Goal: Task Accomplishment & Management: Complete application form

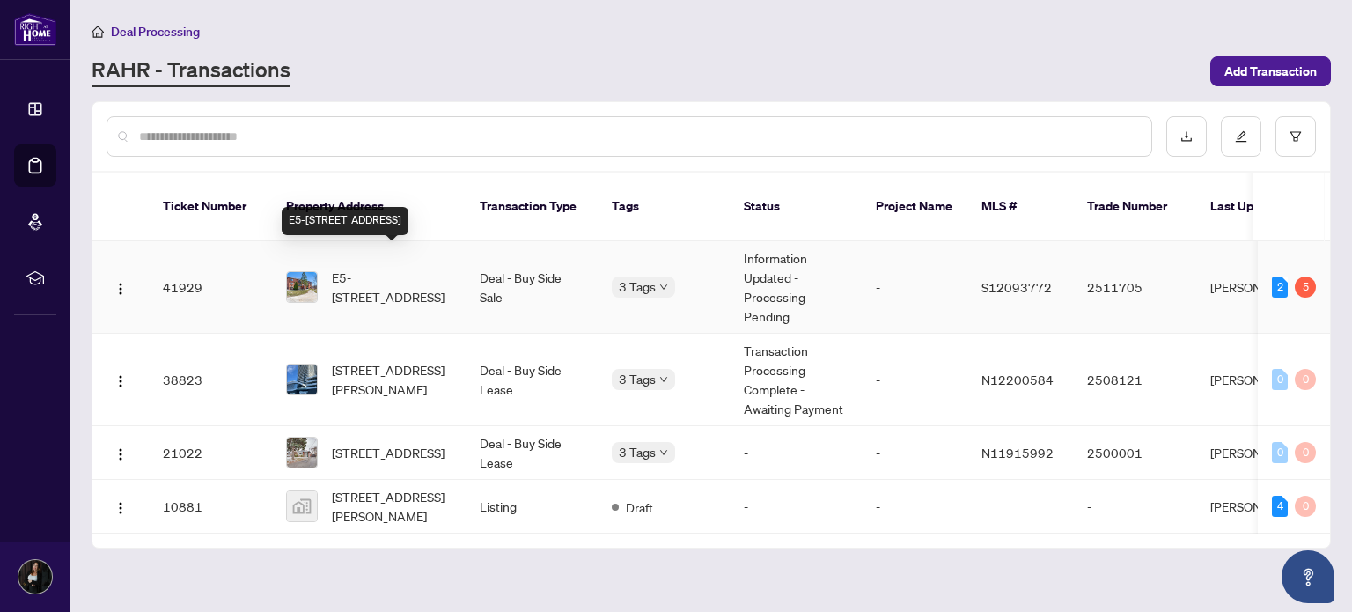
click at [378, 278] on span "E5-[STREET_ADDRESS]" at bounding box center [392, 287] width 120 height 39
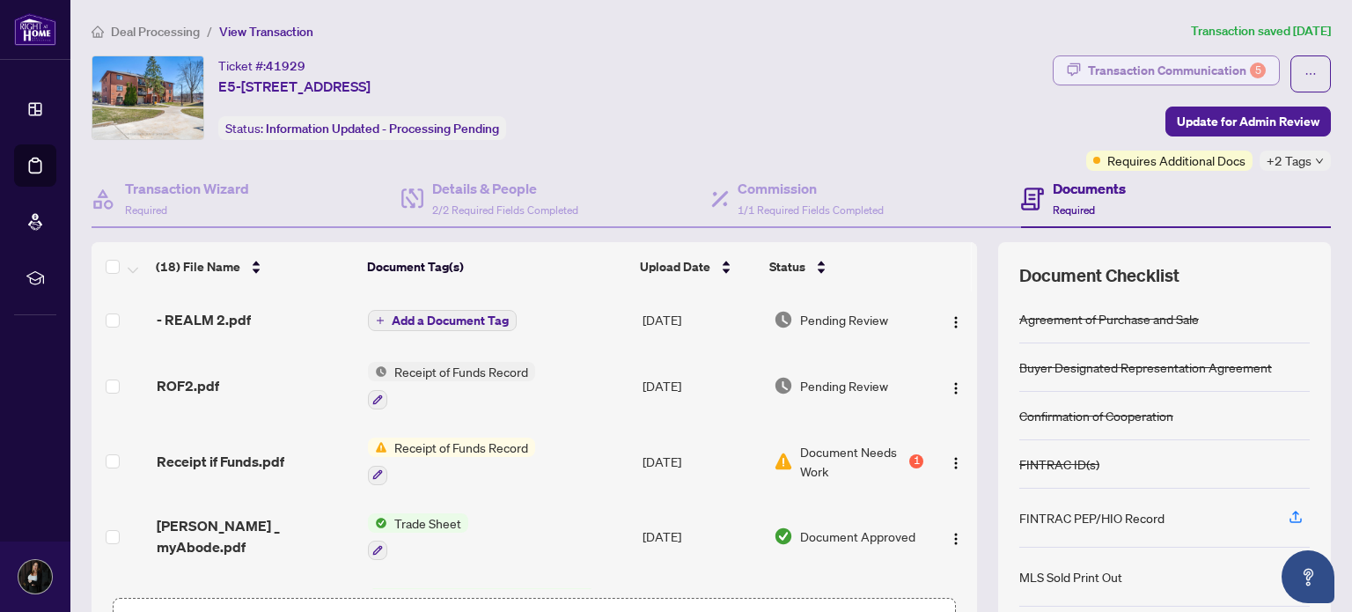
click at [1108, 67] on div "Transaction Communication 5" at bounding box center [1177, 70] width 178 height 28
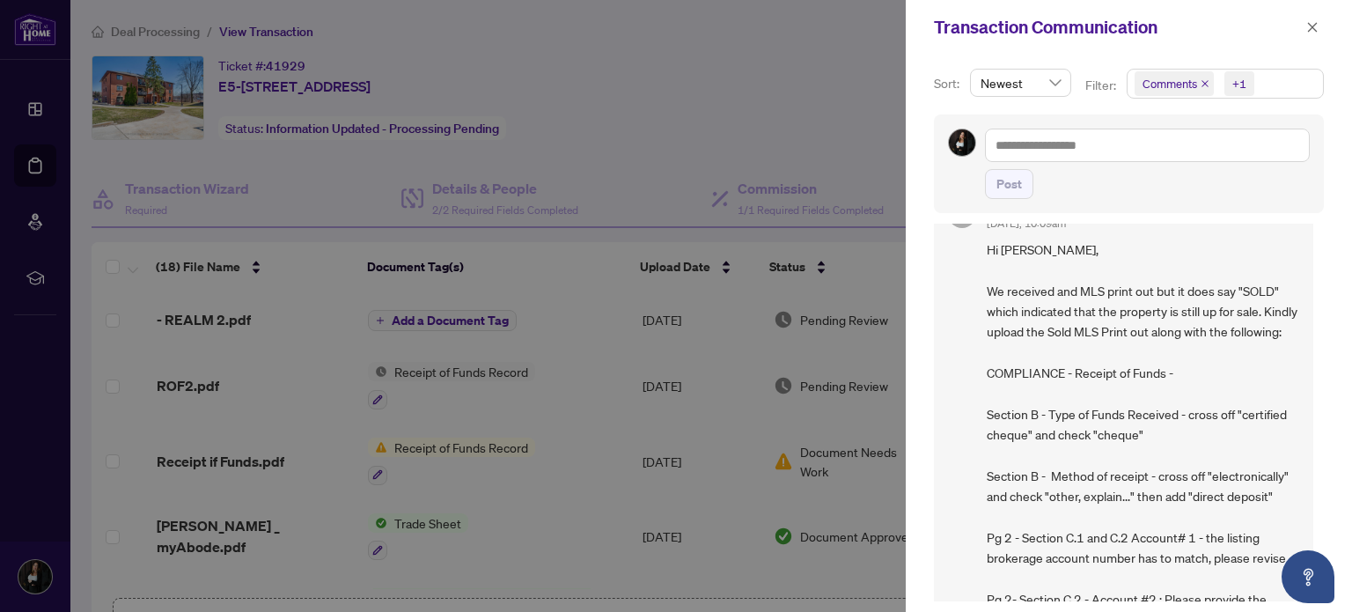
scroll to position [768, 0]
click at [465, 431] on div at bounding box center [676, 306] width 1352 height 612
click at [1313, 24] on icon "close" at bounding box center [1313, 27] width 12 height 12
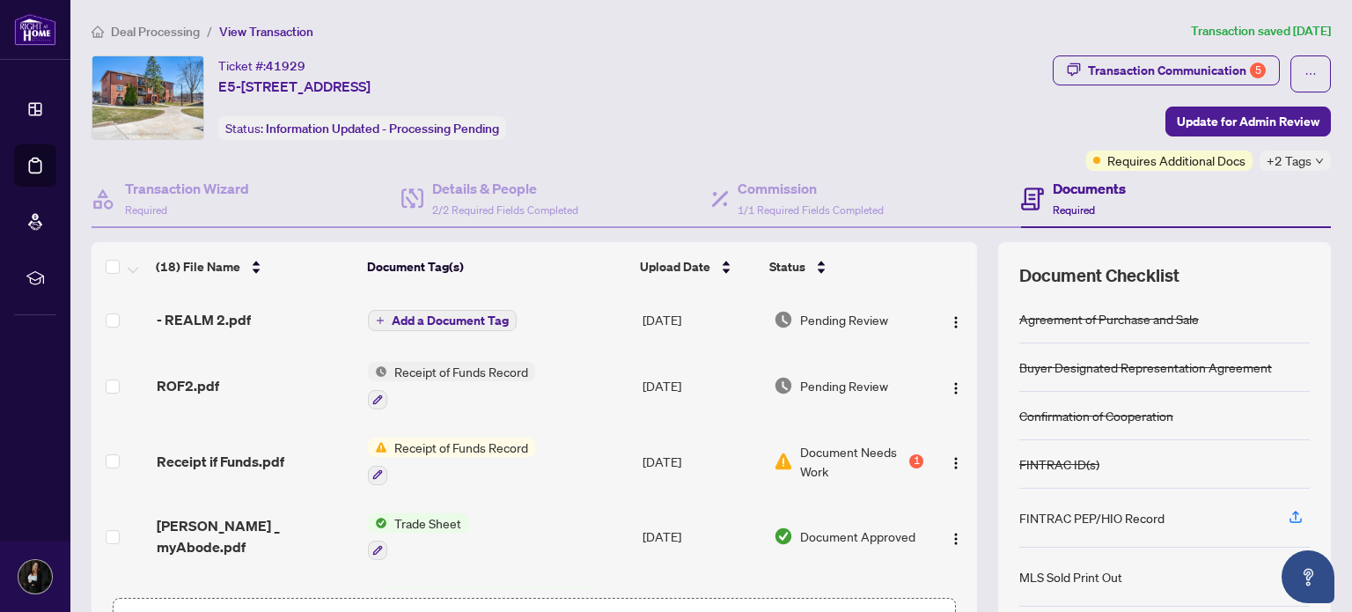
click at [429, 373] on span "Receipt of Funds Record" at bounding box center [461, 371] width 148 height 19
click at [197, 378] on span "ROF2.pdf" at bounding box center [188, 385] width 63 height 21
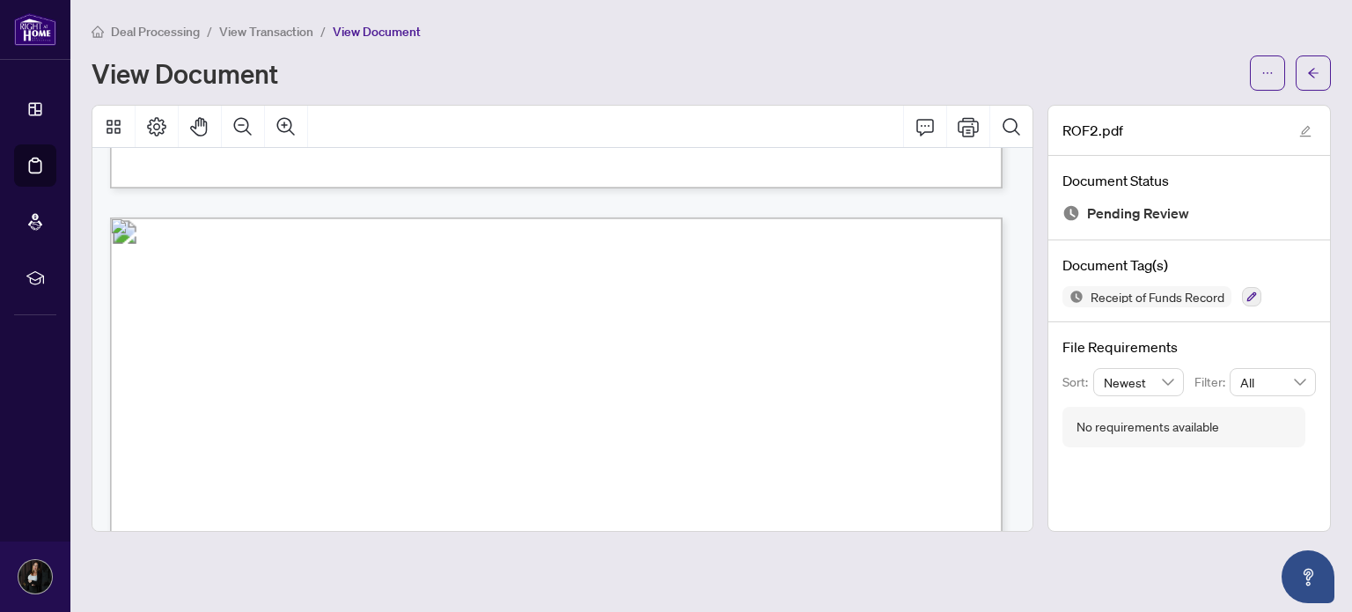
scroll to position [1349, 0]
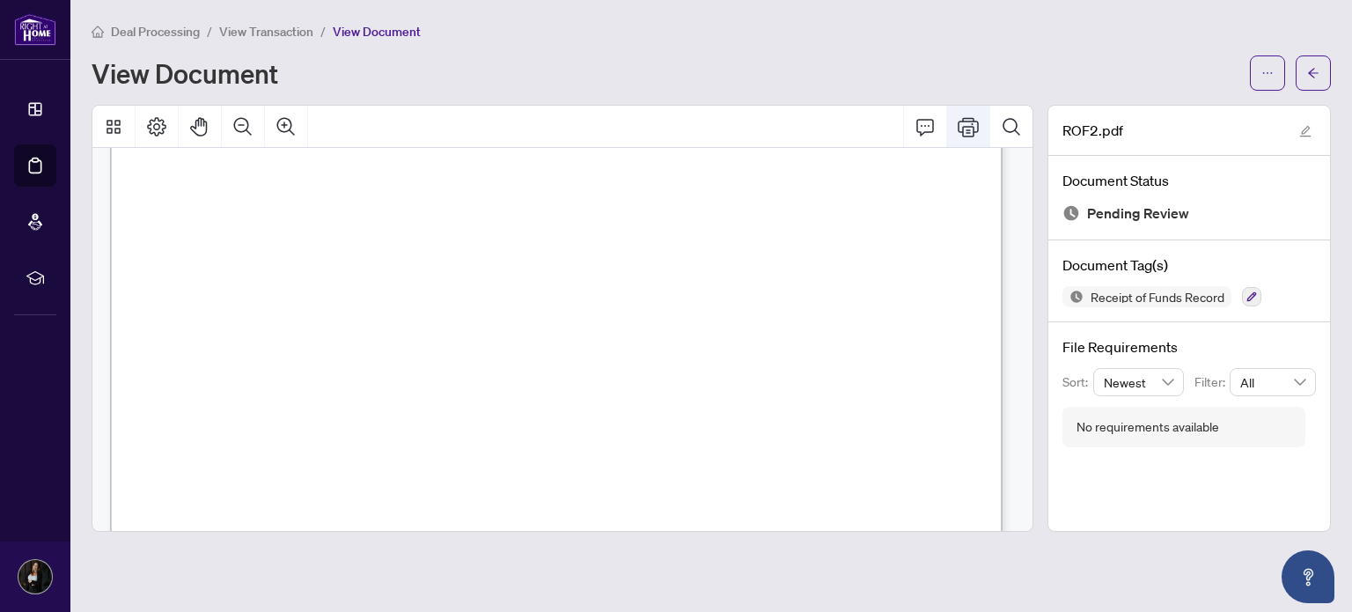
click at [965, 122] on icon "Print" at bounding box center [968, 126] width 21 height 21
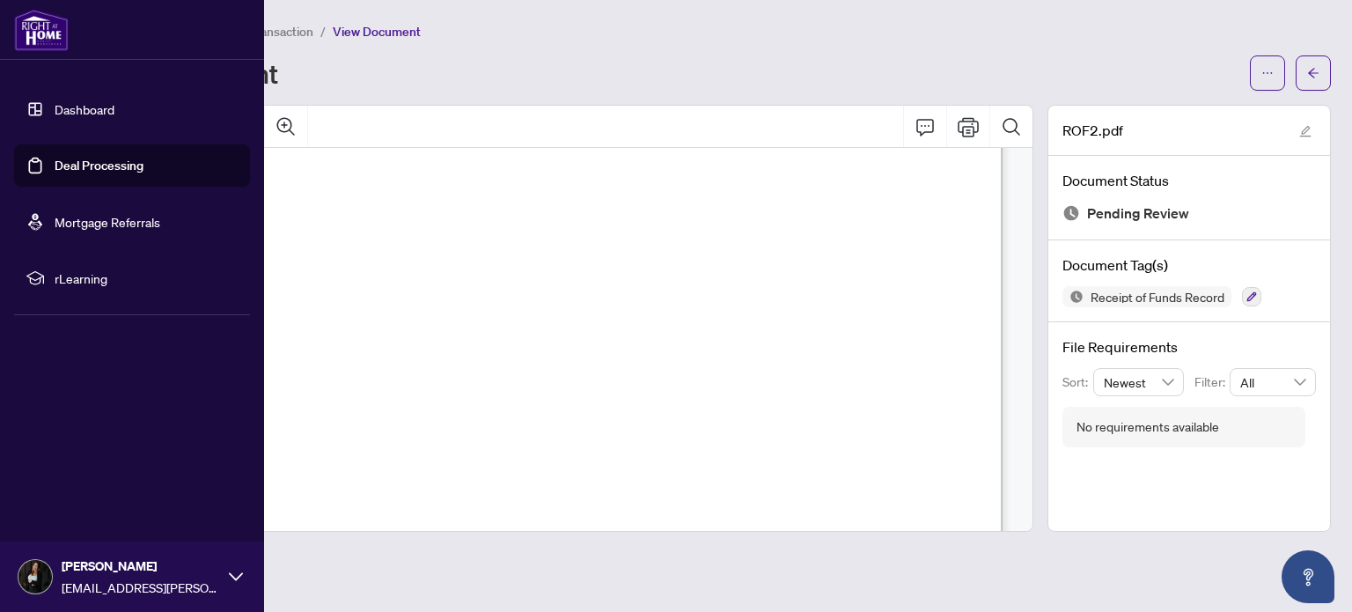
click at [55, 163] on link "Deal Processing" at bounding box center [99, 166] width 89 height 16
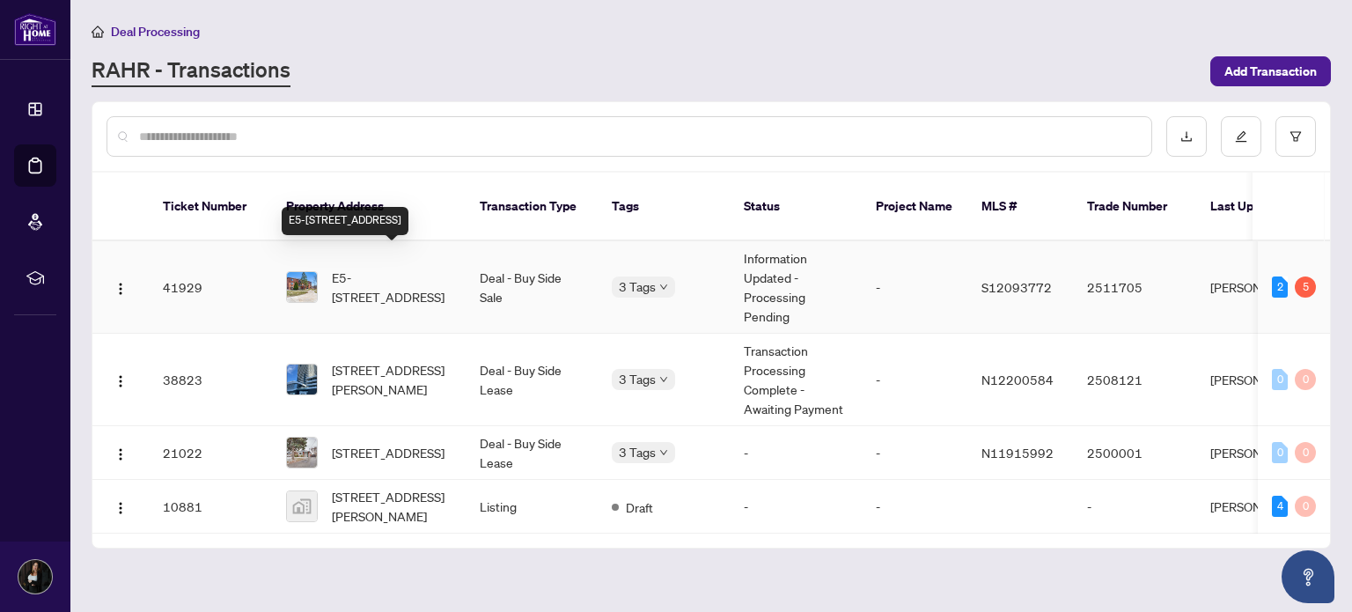
click at [394, 268] on span "E5-[STREET_ADDRESS]" at bounding box center [392, 287] width 120 height 39
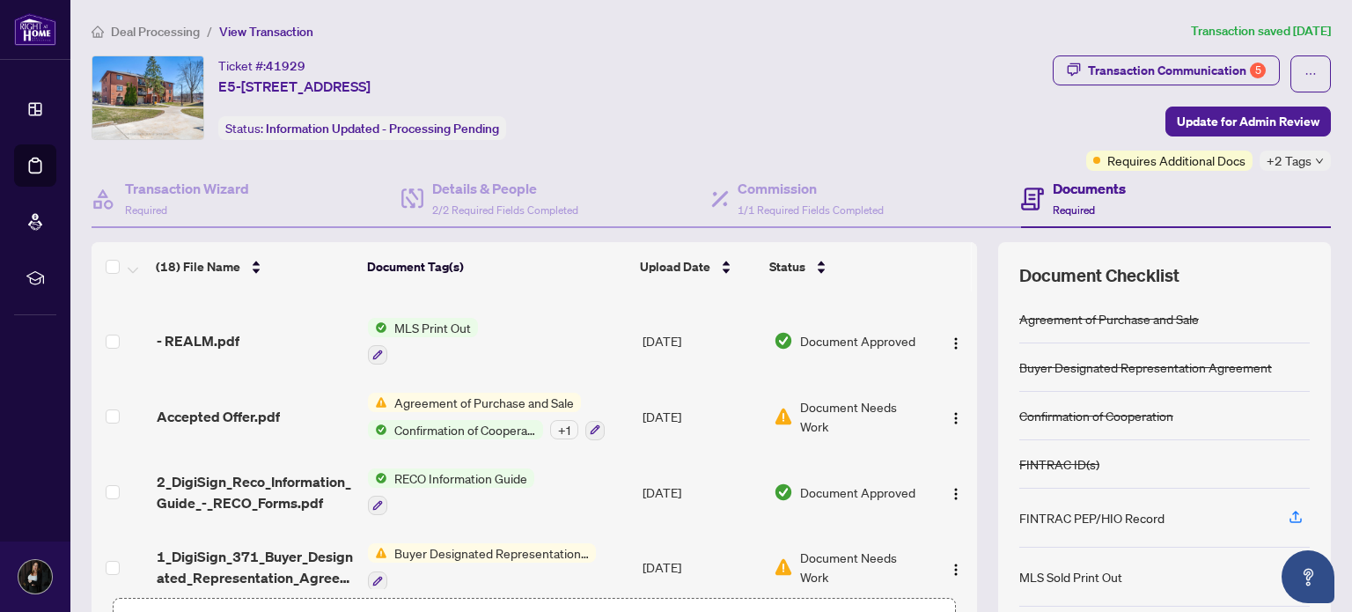
scroll to position [123, 0]
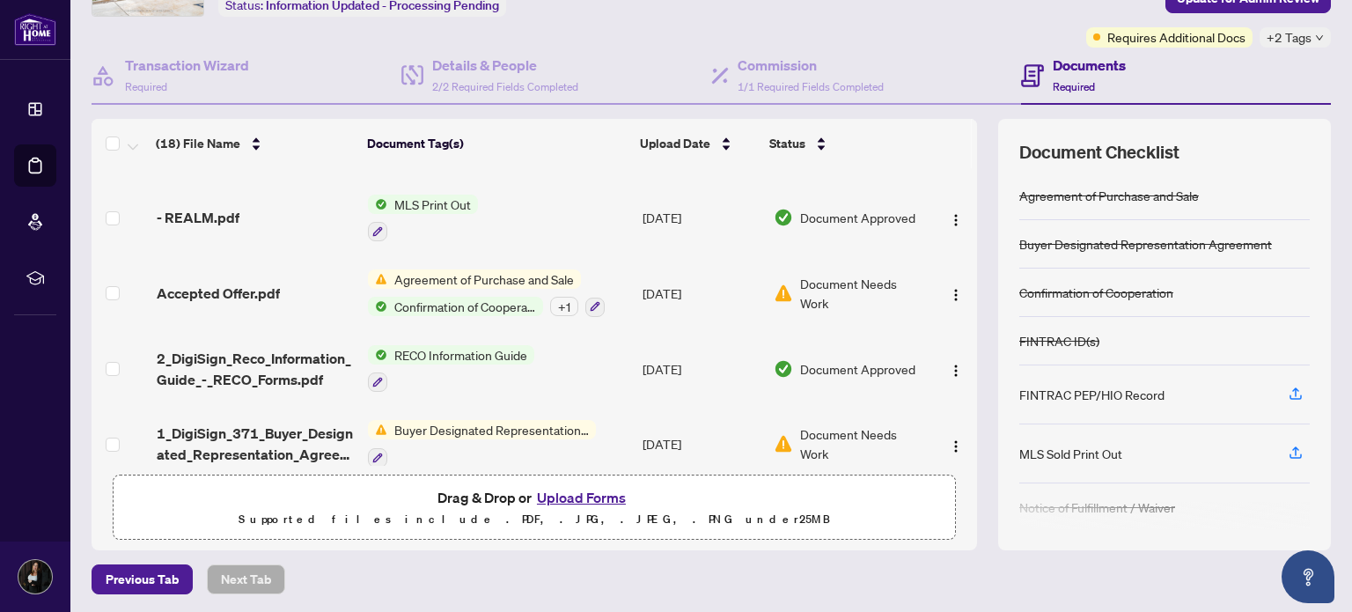
click at [594, 493] on button "Upload Forms" at bounding box center [581, 497] width 99 height 23
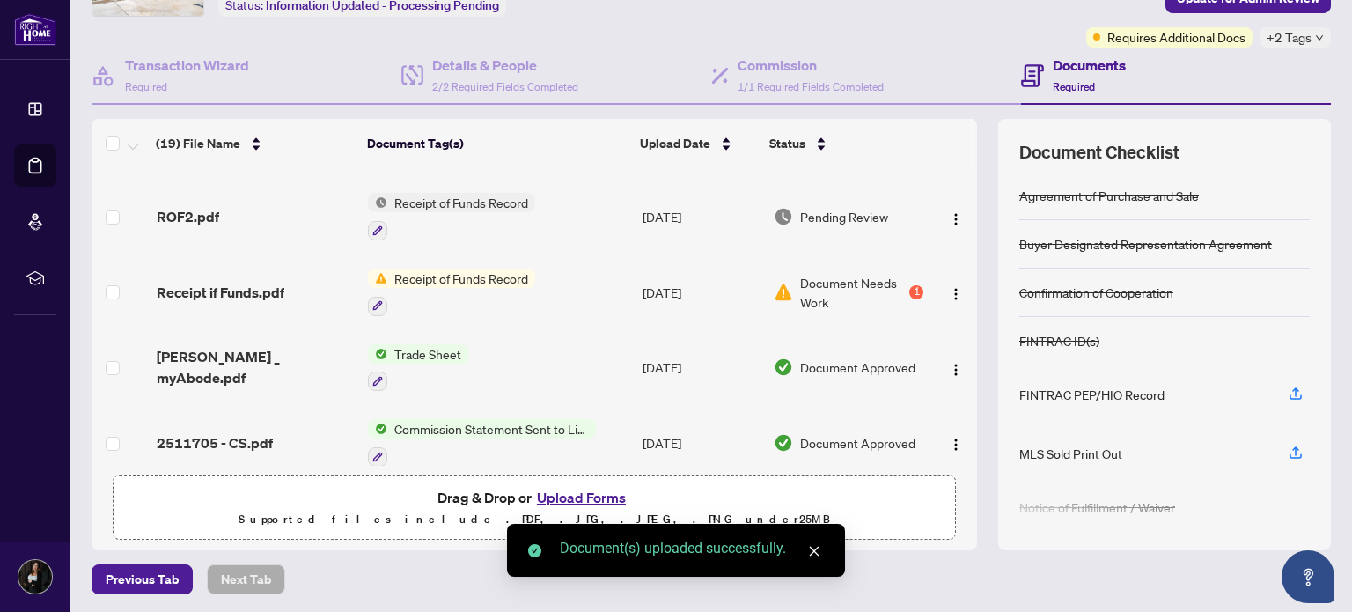
scroll to position [0, 0]
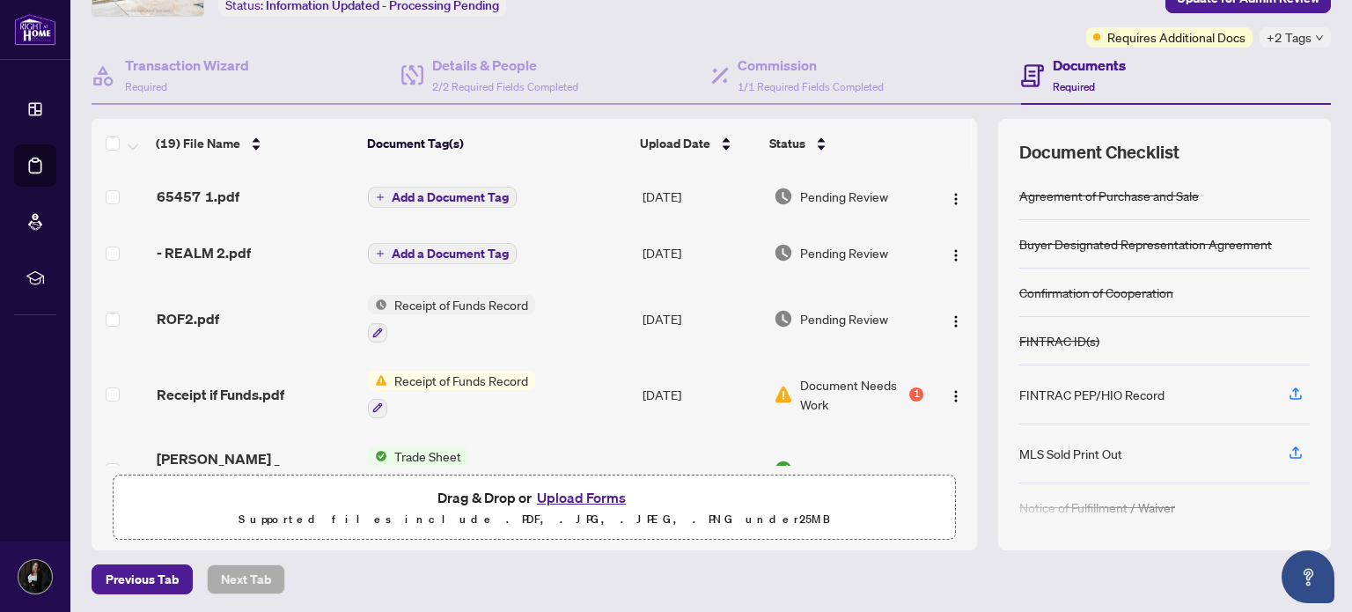
click at [459, 187] on button "Add a Document Tag" at bounding box center [442, 197] width 149 height 21
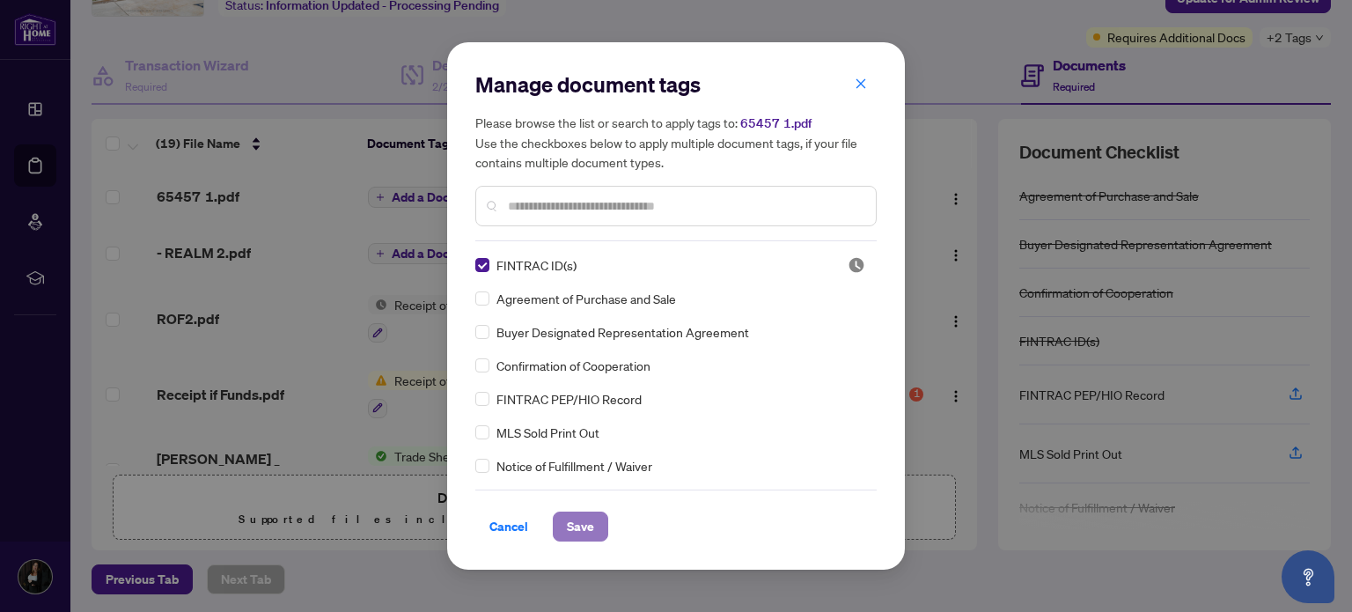
click at [574, 522] on span "Save" at bounding box center [580, 526] width 27 height 28
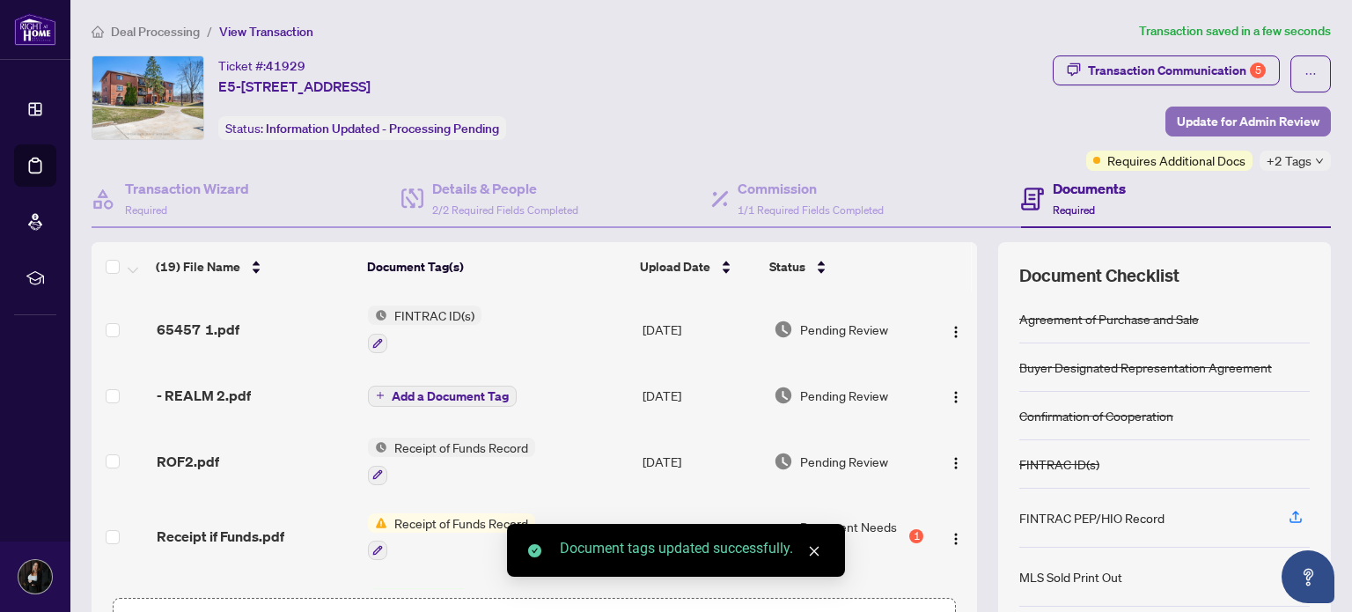
click at [1224, 121] on span "Update for Admin Review" at bounding box center [1248, 121] width 143 height 28
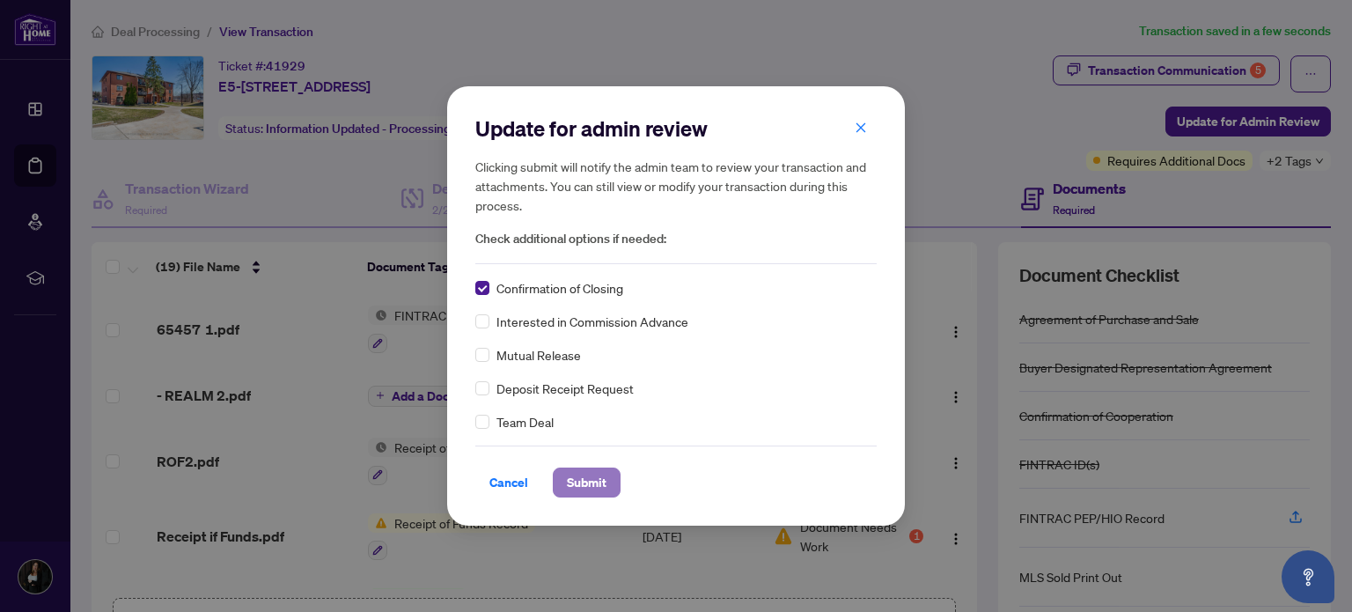
click at [586, 478] on span "Submit" at bounding box center [587, 482] width 40 height 28
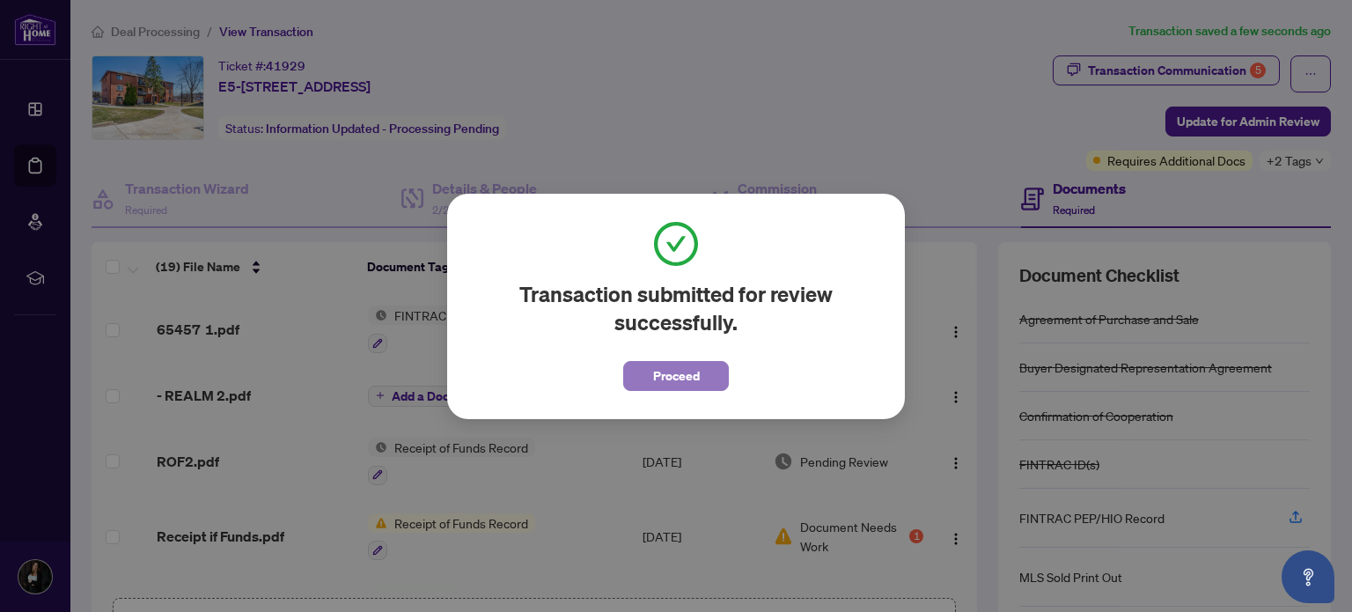
click at [701, 374] on button "Proceed" at bounding box center [676, 376] width 106 height 30
